Goal: Information Seeking & Learning: Learn about a topic

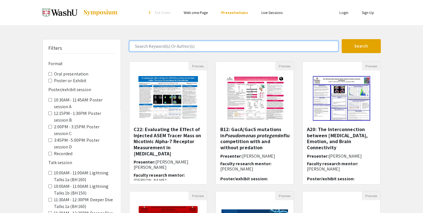
click at [168, 50] on input "Search Keyword(s) Or Author(s)" at bounding box center [233, 46] width 209 height 11
click at [342, 39] on button "Search" at bounding box center [361, 46] width 39 height 14
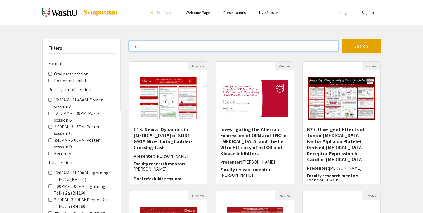
type input "d"
type input "zoonotic"
click at [342, 39] on button "Search" at bounding box center [361, 46] width 39 height 14
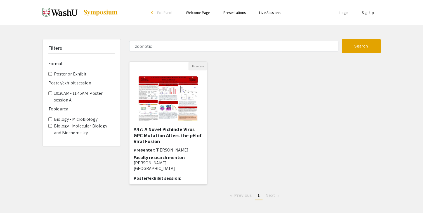
drag, startPoint x: 168, startPoint y: 139, endPoint x: 157, endPoint y: 139, distance: 11.2
click at [157, 139] on h5 "A47: A Novel Pichinde Virus GPC Mutation Alters the pH of Viral Fusion" at bounding box center [168, 135] width 69 height 18
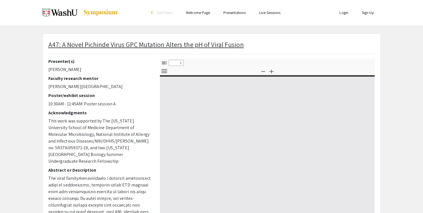
select select "custom"
type input "0"
select select "custom"
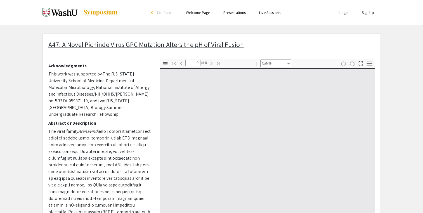
scroll to position [49, 0]
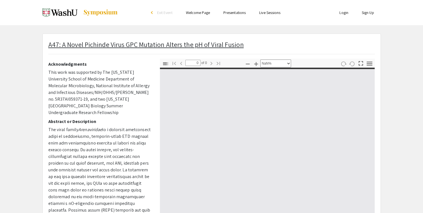
type input "1"
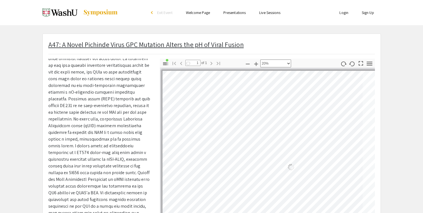
scroll to position [65, 14]
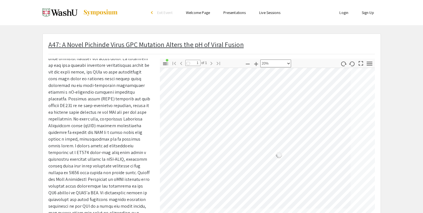
select select "custom"
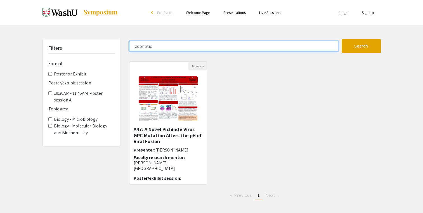
drag, startPoint x: 156, startPoint y: 47, endPoint x: 146, endPoint y: 47, distance: 10.6
click at [146, 47] on input "zoonotic" at bounding box center [233, 46] width 209 height 11
click at [342, 39] on button "Search" at bounding box center [361, 46] width 39 height 14
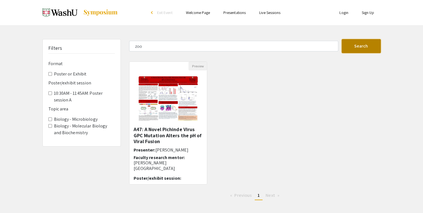
click at [349, 44] on button "Search" at bounding box center [361, 46] width 39 height 14
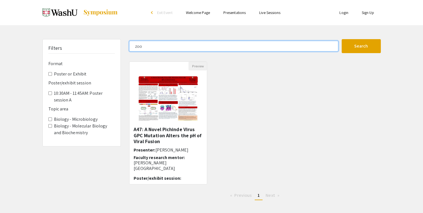
drag, startPoint x: 144, startPoint y: 48, endPoint x: 128, endPoint y: 48, distance: 16.5
click at [128, 48] on div "zoo" at bounding box center [233, 46] width 217 height 11
type input "animal"
click at [342, 39] on button "Search" at bounding box center [361, 46] width 39 height 14
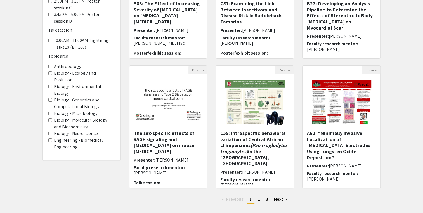
scroll to position [126, 0]
drag, startPoint x: 255, startPoint y: 138, endPoint x: 236, endPoint y: 156, distance: 26.7
click at [236, 156] on h5 "C55: Intraspecific behavioral variation of Central African chimpanzees (Pan tro…" at bounding box center [254, 148] width 69 height 36
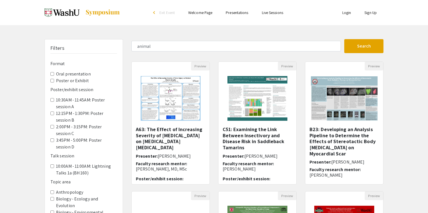
select select "custom"
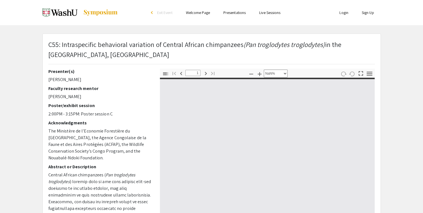
type input "0"
select select "custom"
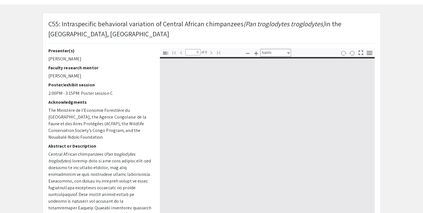
type input "1"
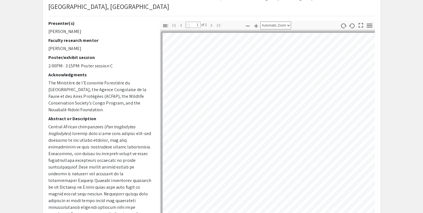
scroll to position [56, 0]
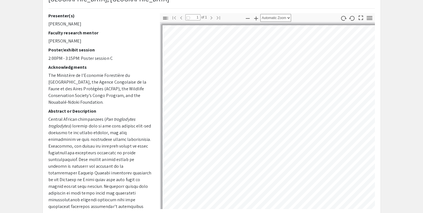
select select "auto"
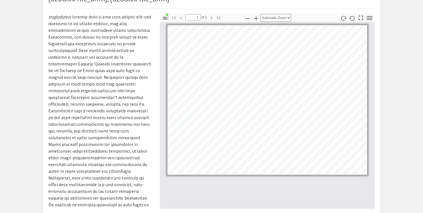
scroll to position [126, 0]
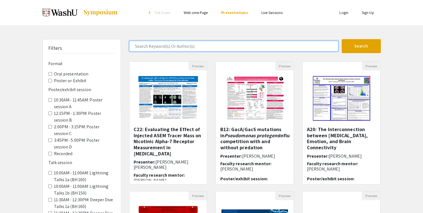
click at [179, 43] on input "Search Keyword(s) Or Author(s)" at bounding box center [233, 46] width 209 height 11
click at [342, 39] on button "Search" at bounding box center [361, 46] width 39 height 14
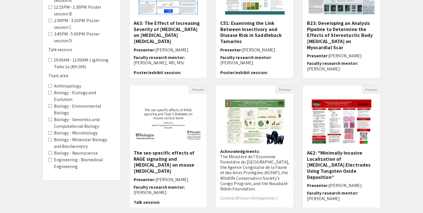
scroll to position [157, 0]
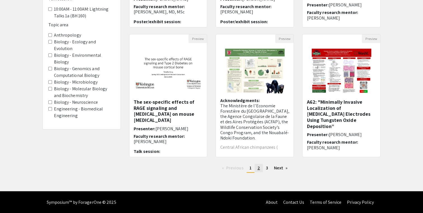
click at [257, 170] on link "page 2" at bounding box center [259, 168] width 8 height 8
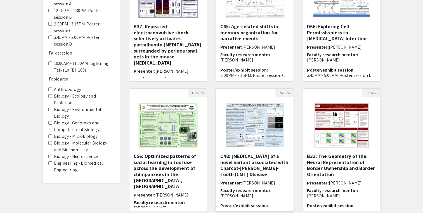
scroll to position [157, 0]
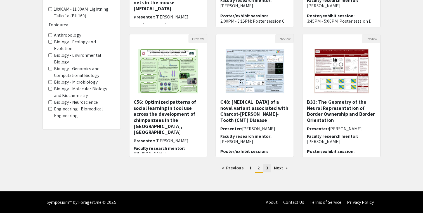
click at [266, 166] on span "3" at bounding box center [267, 168] width 2 height 6
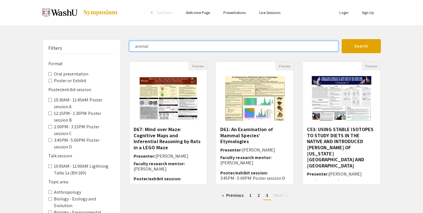
drag, startPoint x: 149, startPoint y: 45, endPoint x: 128, endPoint y: 44, distance: 20.7
click at [128, 44] on div "animal" at bounding box center [233, 46] width 217 height 11
type input "emerging"
click at [342, 39] on button "Search" at bounding box center [361, 46] width 39 height 14
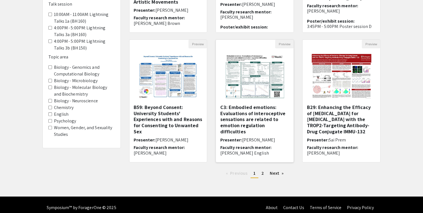
scroll to position [157, 0]
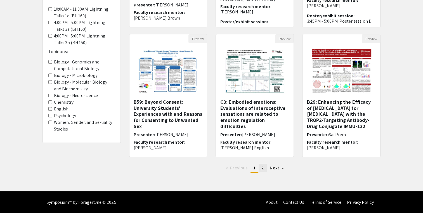
click at [263, 167] on span "2" at bounding box center [263, 168] width 3 height 6
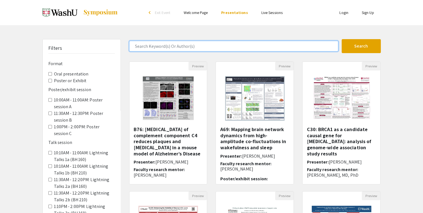
click at [201, 41] on input "Search Keyword(s) Or Author(s)" at bounding box center [233, 46] width 209 height 11
type input "zoo"
click at [342, 39] on button "Search" at bounding box center [361, 46] width 39 height 14
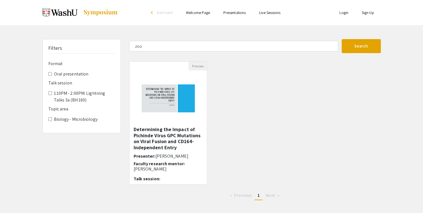
drag, startPoint x: 172, startPoint y: 139, endPoint x: 153, endPoint y: 147, distance: 20.2
click at [153, 147] on h5 "Determining the Impact of Pichinde Virus GPC Mutations on Viral Fusion and CD16…" at bounding box center [168, 138] width 69 height 24
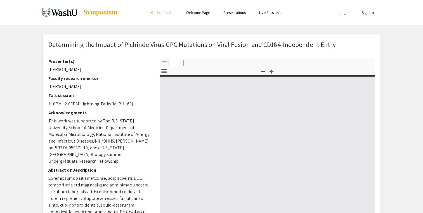
select select "custom"
type input "0"
select select "custom"
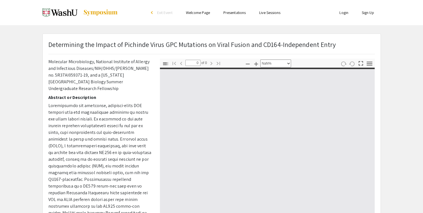
scroll to position [75, 0]
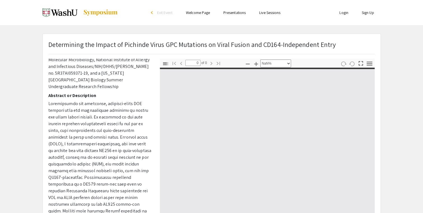
type input "1"
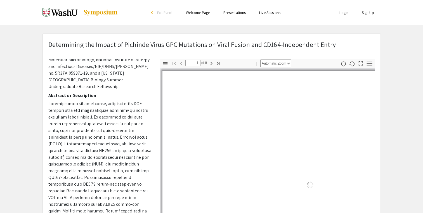
select select "auto"
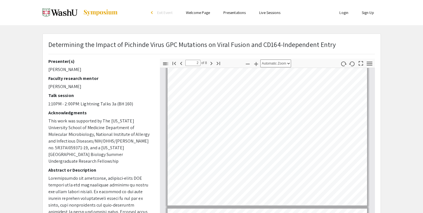
scroll to position [177, 0]
type input "3"
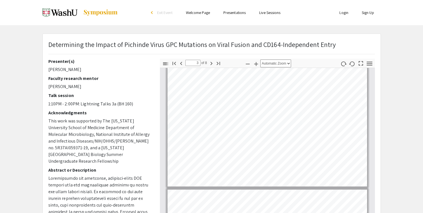
scroll to position [367, 0]
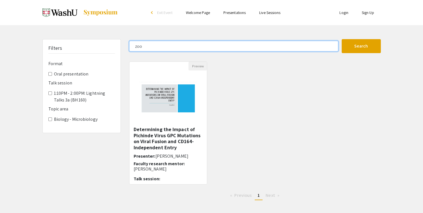
drag, startPoint x: 151, startPoint y: 42, endPoint x: 126, endPoint y: 44, distance: 25.0
click at [126, 44] on div "zoo" at bounding box center [233, 46] width 217 height 11
click at [342, 39] on button "Search" at bounding box center [361, 46] width 39 height 14
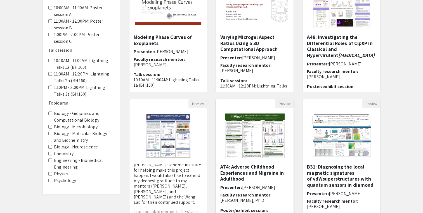
scroll to position [157, 0]
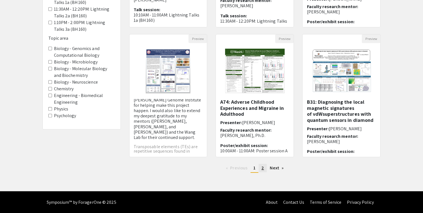
click at [262, 166] on span "2" at bounding box center [263, 168] width 3 height 6
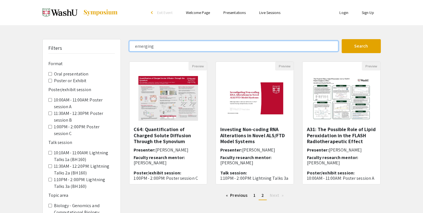
drag, startPoint x: 156, startPoint y: 44, endPoint x: 119, endPoint y: 43, distance: 37.5
click at [119, 43] on div "Filters Format Oral presentation Poster or Exhibit Poster/exhibit session 10:00…" at bounding box center [211, 163] width 347 height 248
type input "animal"
click at [342, 39] on button "Search" at bounding box center [361, 46] width 39 height 14
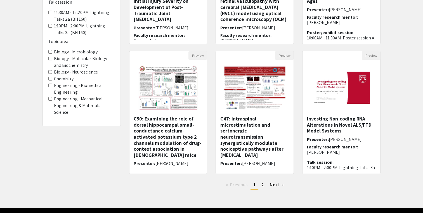
scroll to position [141, 0]
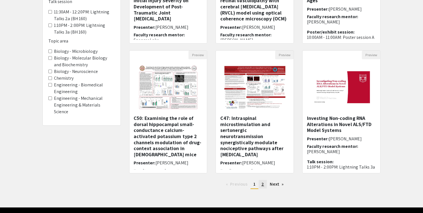
click at [264, 183] on link "page 2" at bounding box center [263, 184] width 8 height 8
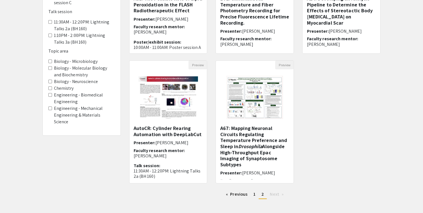
scroll to position [131, 0]
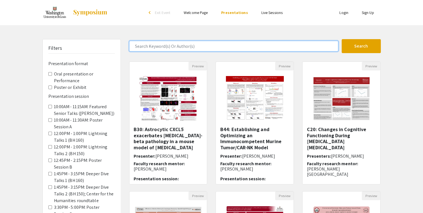
click at [194, 47] on input "Search Keyword(s) Or Author(s)" at bounding box center [233, 46] width 209 height 11
click at [342, 39] on button "Search" at bounding box center [361, 46] width 39 height 14
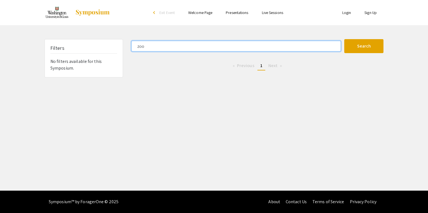
click at [344, 39] on button "Search" at bounding box center [363, 46] width 39 height 14
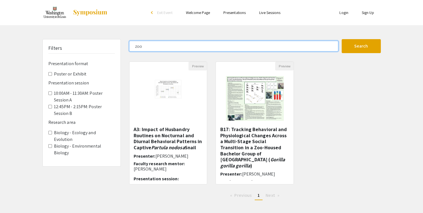
drag, startPoint x: 143, startPoint y: 46, endPoint x: 132, endPoint y: 45, distance: 10.5
click at [132, 45] on input "zoo" at bounding box center [233, 46] width 209 height 11
click at [342, 39] on button "Search" at bounding box center [361, 46] width 39 height 14
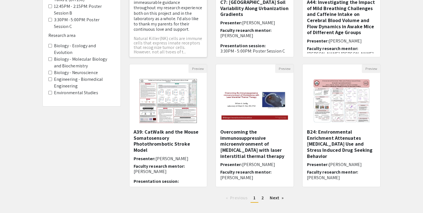
scroll to position [128, 0]
click at [264, 197] on link "page 2" at bounding box center [263, 198] width 8 height 8
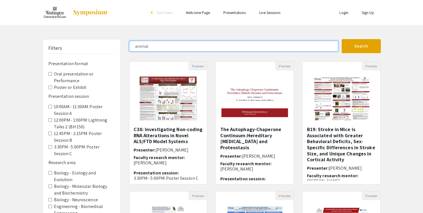
drag, startPoint x: 156, startPoint y: 45, endPoint x: 115, endPoint y: 44, distance: 40.9
click at [115, 44] on div "Filters Presentation format Oral presentation or Performance Poster or Exhibit …" at bounding box center [211, 187] width 347 height 296
type input "emerging"
click at [342, 39] on button "Search" at bounding box center [361, 46] width 39 height 14
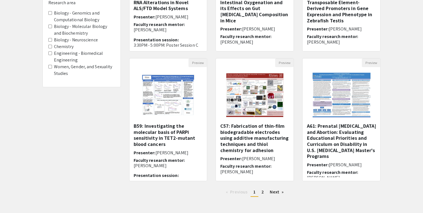
scroll to position [136, 0]
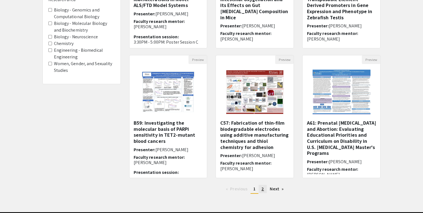
click at [265, 191] on link "page 2" at bounding box center [263, 189] width 8 height 8
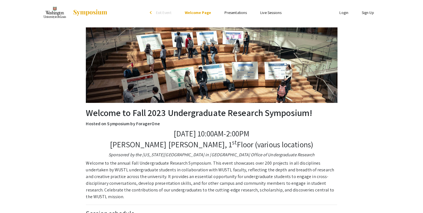
click at [236, 11] on link "Presentations" at bounding box center [236, 12] width 22 height 5
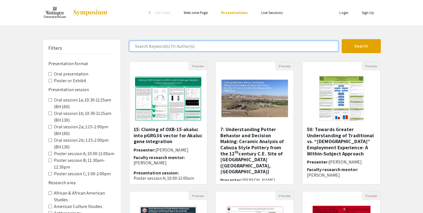
click at [182, 43] on input "Search Keyword(s) Or Author(s)" at bounding box center [233, 46] width 209 height 11
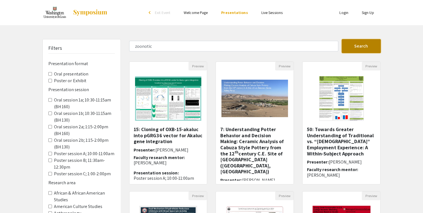
click at [351, 50] on button "Search" at bounding box center [361, 46] width 39 height 14
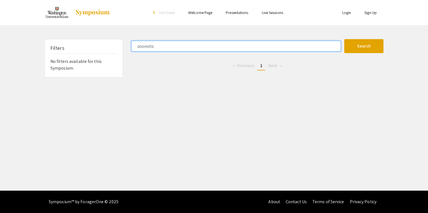
click at [172, 48] on input "zoonotic" at bounding box center [235, 46] width 209 height 11
click at [344, 39] on button "Search" at bounding box center [363, 46] width 39 height 14
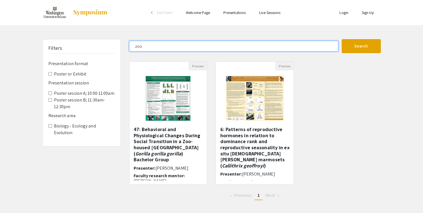
drag, startPoint x: 143, startPoint y: 50, endPoint x: 120, endPoint y: 49, distance: 22.7
click at [120, 49] on div "Filters Presentation format Poster or Exhibit Presentation session Poster sessi…" at bounding box center [211, 122] width 347 height 166
type input "animal"
click at [342, 39] on button "Search" at bounding box center [361, 46] width 39 height 14
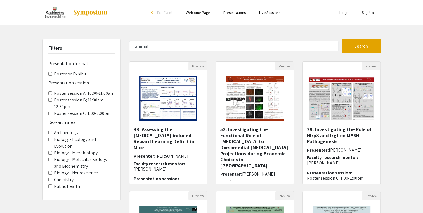
click at [215, 137] on div "Preview 52: Investigating the Functional Role of [MEDICAL_DATA] to Dorsomedial …" at bounding box center [255, 127] width 87 height 130
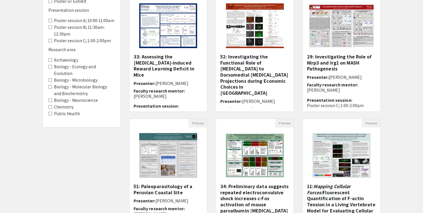
scroll to position [77, 0]
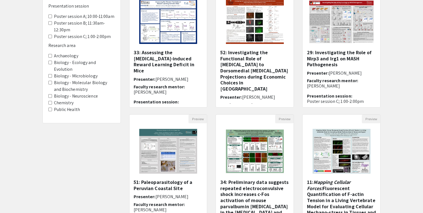
drag, startPoint x: 344, startPoint y: 53, endPoint x: 320, endPoint y: 62, distance: 25.2
click at [320, 62] on h5 "29: Investigating the Role of Nlrp3 and Irg1 on MASH Pathogenesis" at bounding box center [341, 59] width 69 height 18
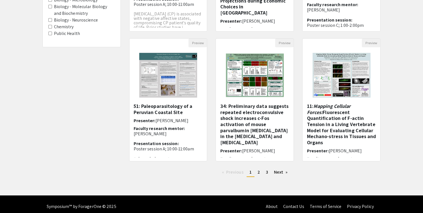
scroll to position [157, 0]
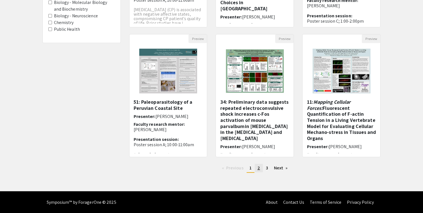
click at [258, 170] on span "2" at bounding box center [259, 168] width 3 height 6
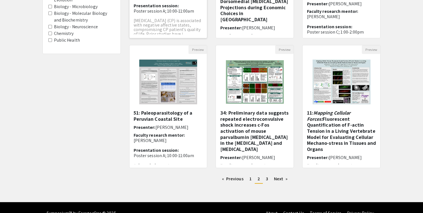
scroll to position [147, 0]
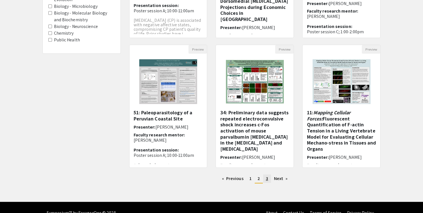
click at [268, 179] on link "page 3" at bounding box center [267, 179] width 8 height 8
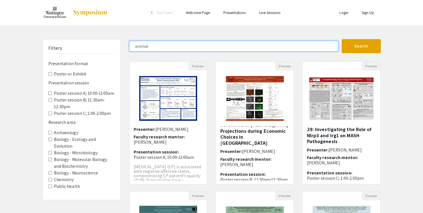
drag, startPoint x: 166, startPoint y: 46, endPoint x: 125, endPoint y: 48, distance: 41.2
click at [125, 48] on div "animal" at bounding box center [233, 46] width 217 height 11
type input "emerging"
click at [342, 39] on button "Search" at bounding box center [361, 46] width 39 height 14
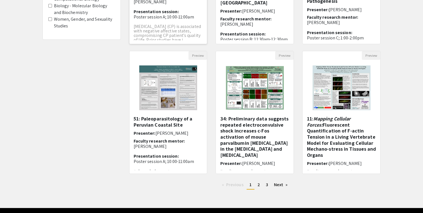
scroll to position [157, 0]
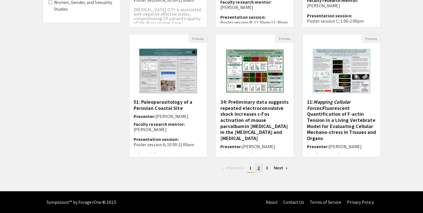
click at [262, 170] on link "page 2" at bounding box center [259, 168] width 8 height 8
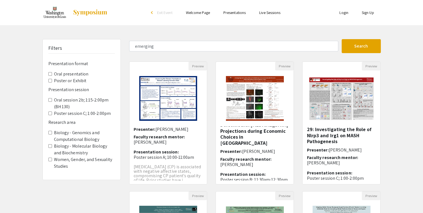
scroll to position [157, 0]
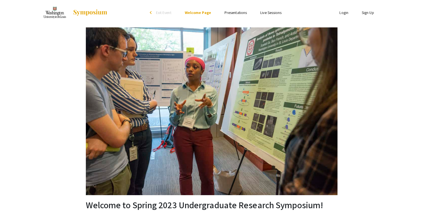
click at [231, 14] on link "Presentations" at bounding box center [236, 12] width 22 height 5
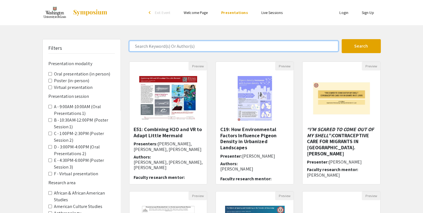
click at [201, 49] on input "Search Keyword(s) Or Author(s)" at bounding box center [233, 46] width 209 height 11
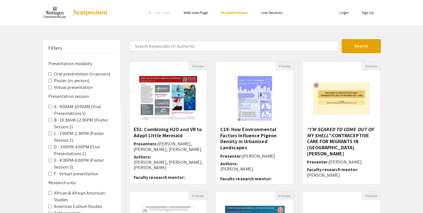
click at [231, 55] on div "Search 228 Results found Preview E51: Combining H2O and VR to Adapt Little Merm…" at bounding box center [255, 187] width 260 height 296
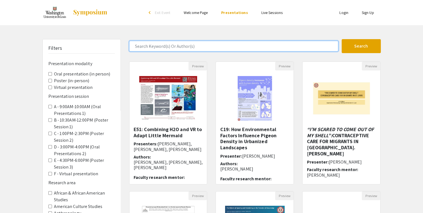
click at [225, 51] on input "Search Keyword(s) Or Author(s)" at bounding box center [233, 46] width 209 height 11
type input "zoonotic"
click at [342, 39] on button "Search" at bounding box center [361, 46] width 39 height 14
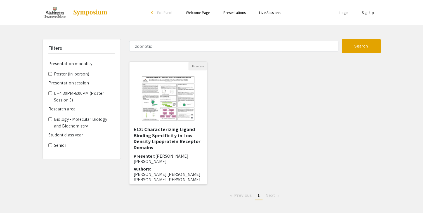
drag, startPoint x: 175, startPoint y: 143, endPoint x: 161, endPoint y: 140, distance: 14.4
click at [161, 140] on h5 "E12: Characterizing Ligand Binding Specificity in Low Density Lipoprotein Recep…" at bounding box center [168, 138] width 69 height 24
select select "custom"
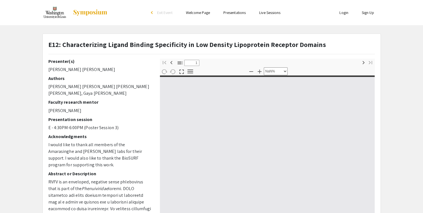
type input "0"
select select "custom"
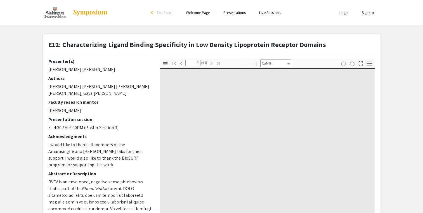
type input "1"
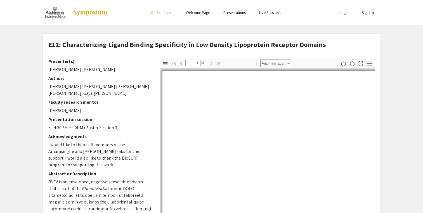
select select "auto"
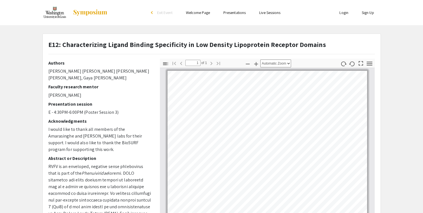
scroll to position [16, 0]
drag, startPoint x: 63, startPoint y: 93, endPoint x: 97, endPoint y: 92, distance: 33.6
click at [97, 92] on p "Gaya K. Amarasinghe" at bounding box center [99, 95] width 103 height 7
copy p "Amarasinghe"
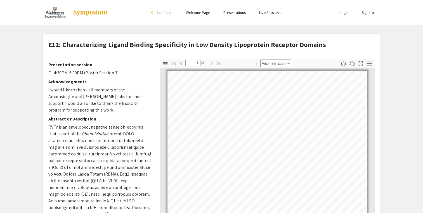
scroll to position [57, 0]
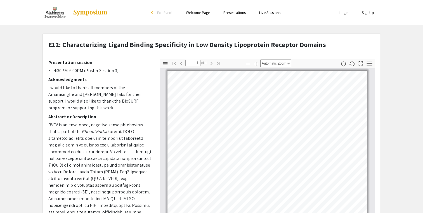
click at [99, 129] on span at bounding box center [99, 206] width 103 height 154
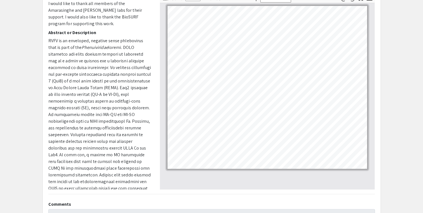
scroll to position [0, 0]
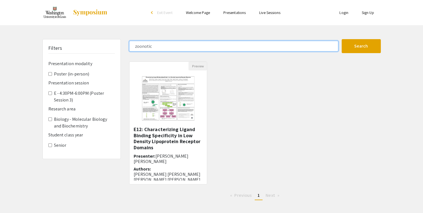
drag, startPoint x: 181, startPoint y: 51, endPoint x: 118, endPoint y: 51, distance: 63.5
click at [118, 51] on div "Filters Presentation modality Poster (in-person) Presentation session E - 4:30P…" at bounding box center [211, 122] width 347 height 166
click at [342, 39] on button "Search" at bounding box center [361, 46] width 39 height 14
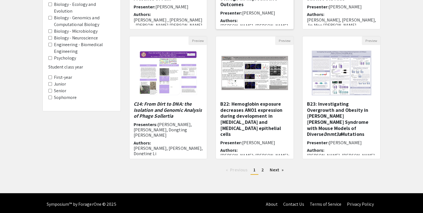
scroll to position [157, 0]
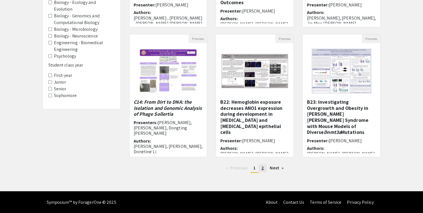
click at [261, 170] on link "page 2" at bounding box center [263, 168] width 8 height 8
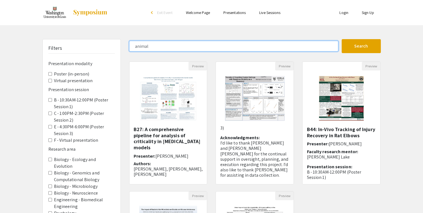
drag, startPoint x: 149, startPoint y: 45, endPoint x: 121, endPoint y: 48, distance: 28.2
click at [121, 48] on div "Filters Presentation modality Poster (in-person) Virtual presentation Presentat…" at bounding box center [211, 187] width 347 height 296
type input "emerging"
click at [342, 39] on button "Search" at bounding box center [361, 46] width 39 height 14
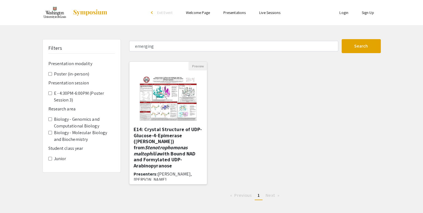
click at [174, 144] on em "Stenotrophomonas maltophilia" at bounding box center [161, 150] width 54 height 13
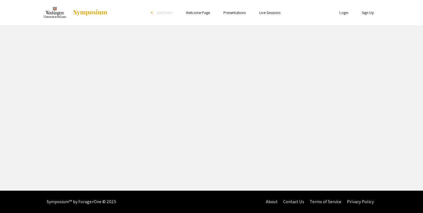
select select "custom"
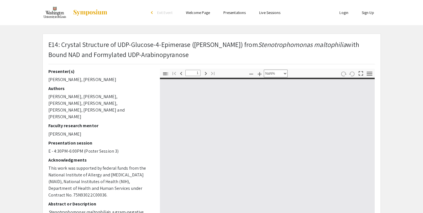
type input "0"
select select "custom"
type input "1"
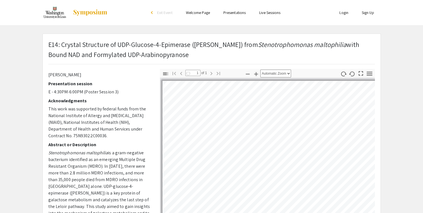
scroll to position [60, 0]
select select "auto"
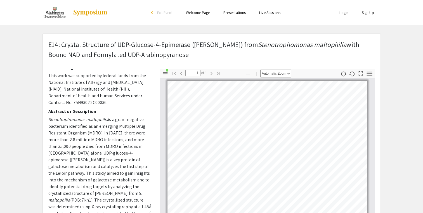
scroll to position [96, 0]
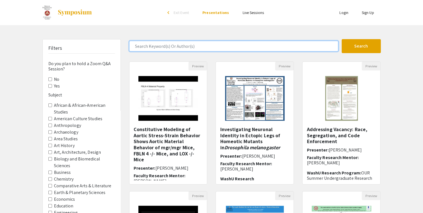
click at [169, 45] on input "Search Keyword(s) Or Author(s)" at bounding box center [233, 46] width 209 height 11
click at [342, 39] on button "Search" at bounding box center [361, 46] width 39 height 14
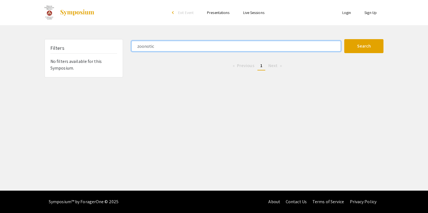
drag, startPoint x: 169, startPoint y: 45, endPoint x: 146, endPoint y: 44, distance: 23.3
click at [146, 44] on input "zoonotic" at bounding box center [235, 46] width 209 height 11
click at [344, 39] on button "Search" at bounding box center [363, 46] width 39 height 14
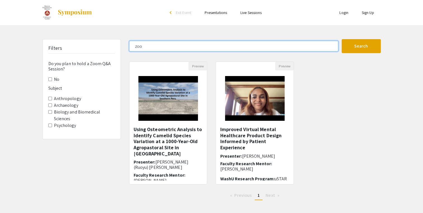
drag, startPoint x: 159, startPoint y: 43, endPoint x: 125, endPoint y: 45, distance: 33.9
click at [125, 45] on div "zoo" at bounding box center [233, 46] width 217 height 11
type input "s"
type input "animal"
click at [342, 39] on button "Search" at bounding box center [361, 46] width 39 height 14
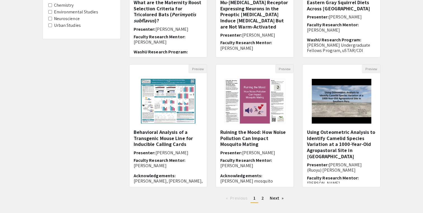
scroll to position [128, 0]
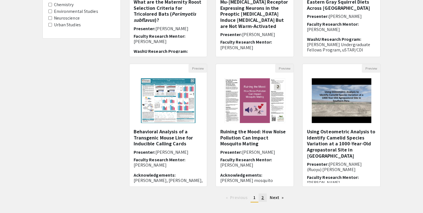
click at [264, 198] on link "page 2" at bounding box center [263, 198] width 8 height 8
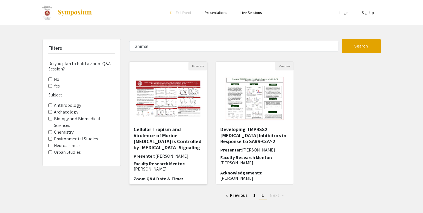
click at [157, 137] on h5 "Cellular Tropism and Virulence of Murine Norovirus is Controlled by Interferon …" at bounding box center [168, 138] width 69 height 24
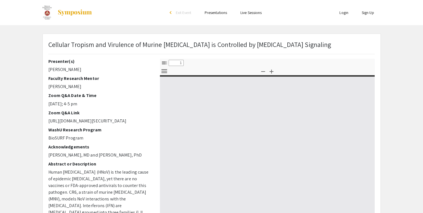
select select "custom"
type input "0"
select select "custom"
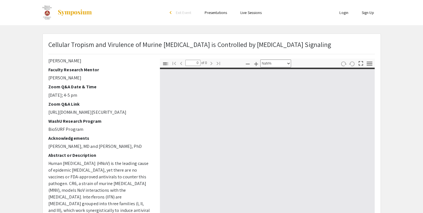
type input "1"
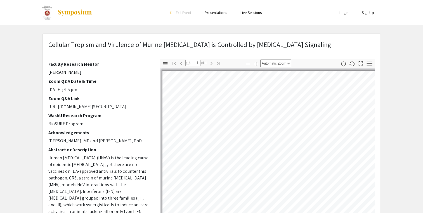
select select "auto"
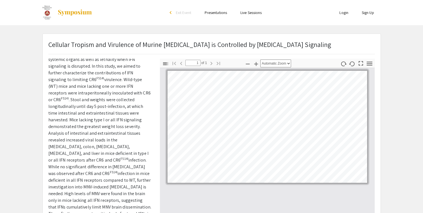
scroll to position [203, 0]
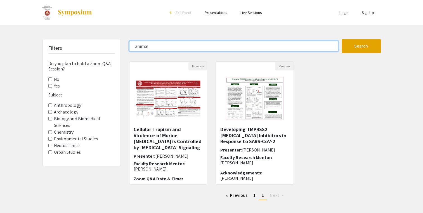
drag, startPoint x: 163, startPoint y: 47, endPoint x: 134, endPoint y: 43, distance: 29.3
click at [134, 43] on input "animal" at bounding box center [233, 46] width 209 height 11
click at [342, 39] on button "Search" at bounding box center [361, 46] width 39 height 14
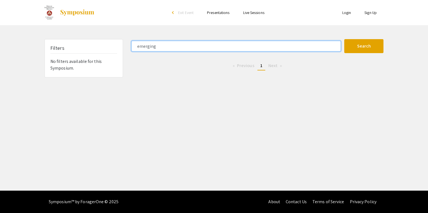
type input "emerging"
click at [344, 39] on button "Search" at bounding box center [363, 46] width 39 height 14
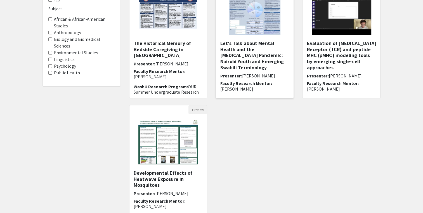
scroll to position [87, 0]
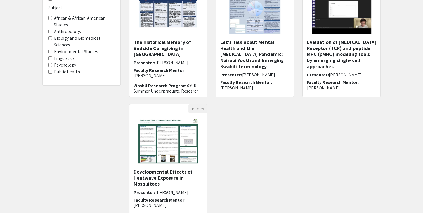
drag, startPoint x: 165, startPoint y: 175, endPoint x: 227, endPoint y: 208, distance: 70.3
click at [227, 208] on div "Preview The Historical Memory of Bedside Caregiving in Zambia Presenter: Lindse…" at bounding box center [255, 104] width 260 height 260
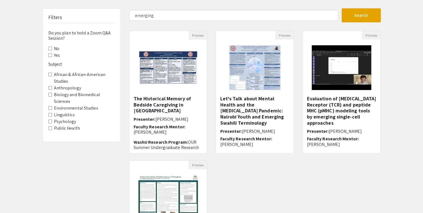
scroll to position [0, 0]
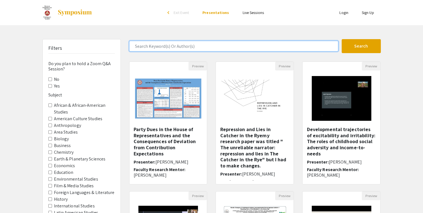
click at [177, 45] on input "Search Keyword(s) Or Author(s)" at bounding box center [233, 46] width 209 height 11
click at [342, 39] on button "Search" at bounding box center [361, 46] width 39 height 14
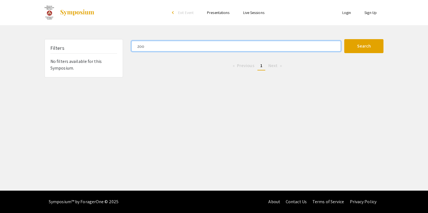
type input "zoo"
click at [344, 39] on button "Search" at bounding box center [363, 46] width 39 height 14
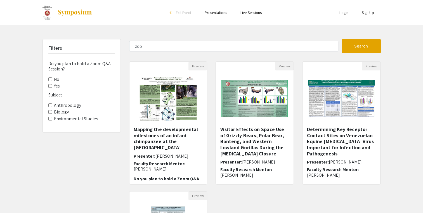
drag, startPoint x: 334, startPoint y: 142, endPoint x: 311, endPoint y: 191, distance: 53.4
click at [311, 191] on div "Preview Determining Key Receptor Contact Sites on Venezuelan Equine [MEDICAL_DA…" at bounding box center [341, 127] width 87 height 130
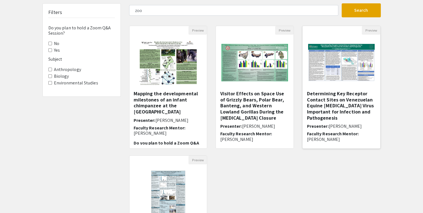
scroll to position [32, 0]
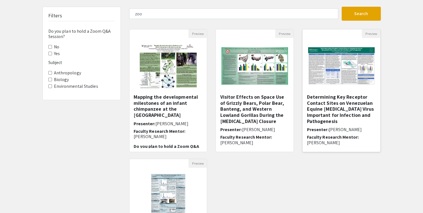
click at [324, 113] on h5 "Determining Key Receptor Contact Sites on Venezuelan Equine [MEDICAL_DATA] Viru…" at bounding box center [341, 109] width 69 height 30
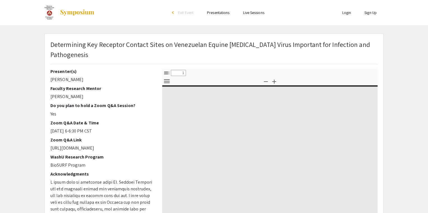
select select "custom"
type input "0"
select select "custom"
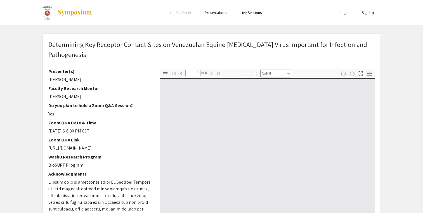
type input "1"
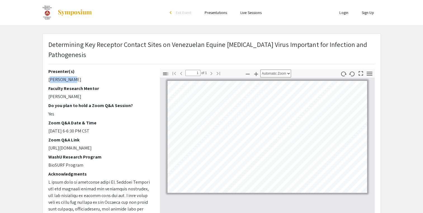
drag, startPoint x: 48, startPoint y: 79, endPoint x: 75, endPoint y: 81, distance: 26.7
click at [75, 81] on p "[PERSON_NAME]" at bounding box center [99, 79] width 103 height 7
copy p "[PERSON_NAME]"
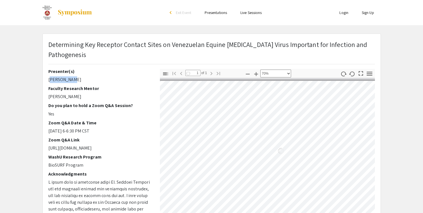
select select "custom"
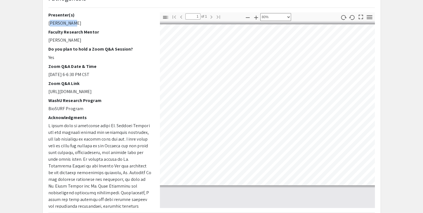
scroll to position [0, 76]
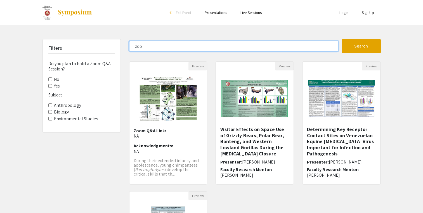
drag, startPoint x: 162, startPoint y: 48, endPoint x: 102, endPoint y: 52, distance: 60.9
click at [102, 52] on div "Filters Do you plan to hold a Zoom Q&A Session? No Yes Subject Anthropology Bio…" at bounding box center [211, 187] width 347 height 296
click at [342, 39] on button "Search" at bounding box center [361, 46] width 39 height 14
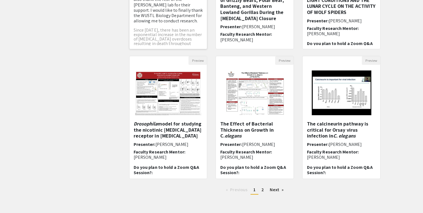
scroll to position [136, 0]
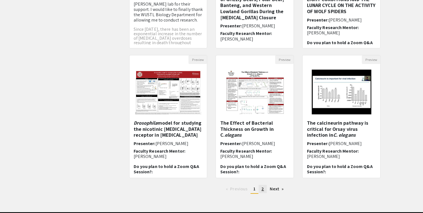
click at [261, 191] on link "page 2" at bounding box center [263, 189] width 8 height 8
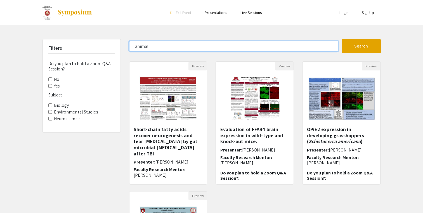
drag, startPoint x: 164, startPoint y: 44, endPoint x: 111, endPoint y: 50, distance: 53.8
click at [111, 50] on div "Filters Do you plan to hold a Zoom Q&A Session? No Yes Subject Biology Environm…" at bounding box center [211, 187] width 347 height 296
type input "emerging"
click at [342, 39] on button "Search" at bounding box center [361, 46] width 39 height 14
